Goal: Transaction & Acquisition: Purchase product/service

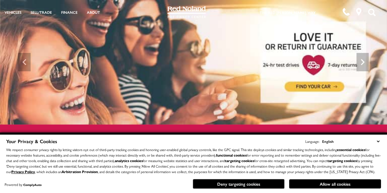
click at [378, 138] on select "English Spanish / Español English / [GEOGRAPHIC_DATA] Korean / 한국어 Vietnamese /…" at bounding box center [351, 141] width 60 height 7
click at [347, 184] on button "Allow all cookies" at bounding box center [335, 183] width 92 height 9
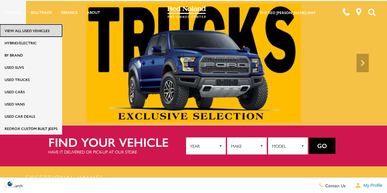
click at [21, 32] on link "View All Used Vehicles" at bounding box center [31, 31] width 62 height 12
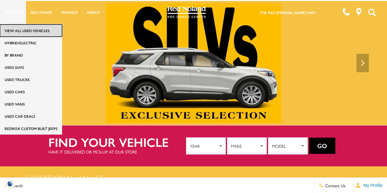
click at [33, 30] on link "View All Used Vehicles" at bounding box center [31, 31] width 62 height 12
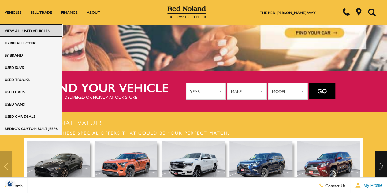
scroll to position [45, 0]
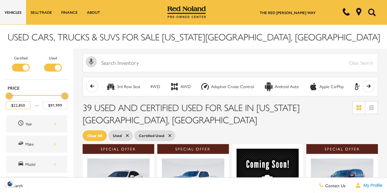
drag, startPoint x: 27, startPoint y: 104, endPoint x: 0, endPoint y: 101, distance: 26.8
type input "$22,850"
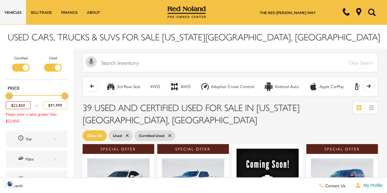
drag, startPoint x: 62, startPoint y: 105, endPoint x: 43, endPoint y: 105, distance: 18.1
click at [43, 105] on input "$91,999" at bounding box center [55, 105] width 25 height 8
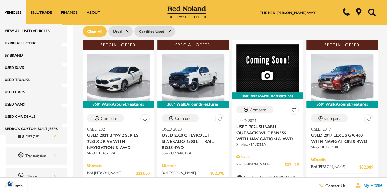
scroll to position [105, 0]
